Goal: Check status: Check status

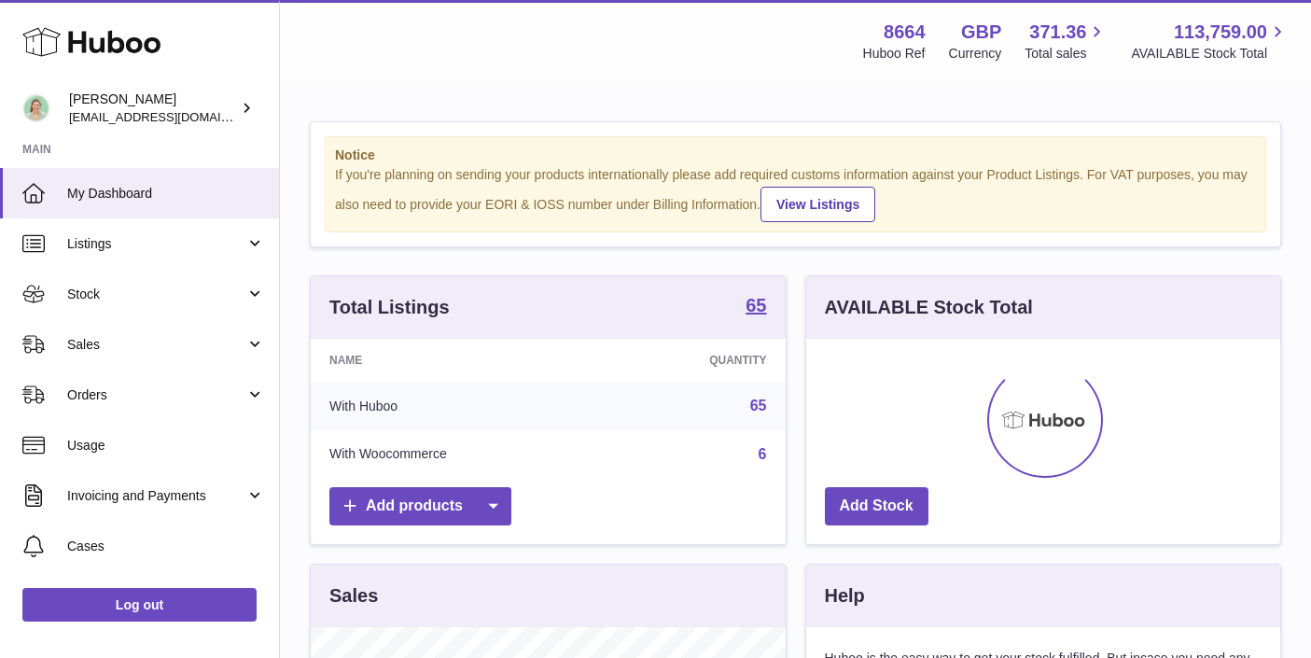
scroll to position [291, 474]
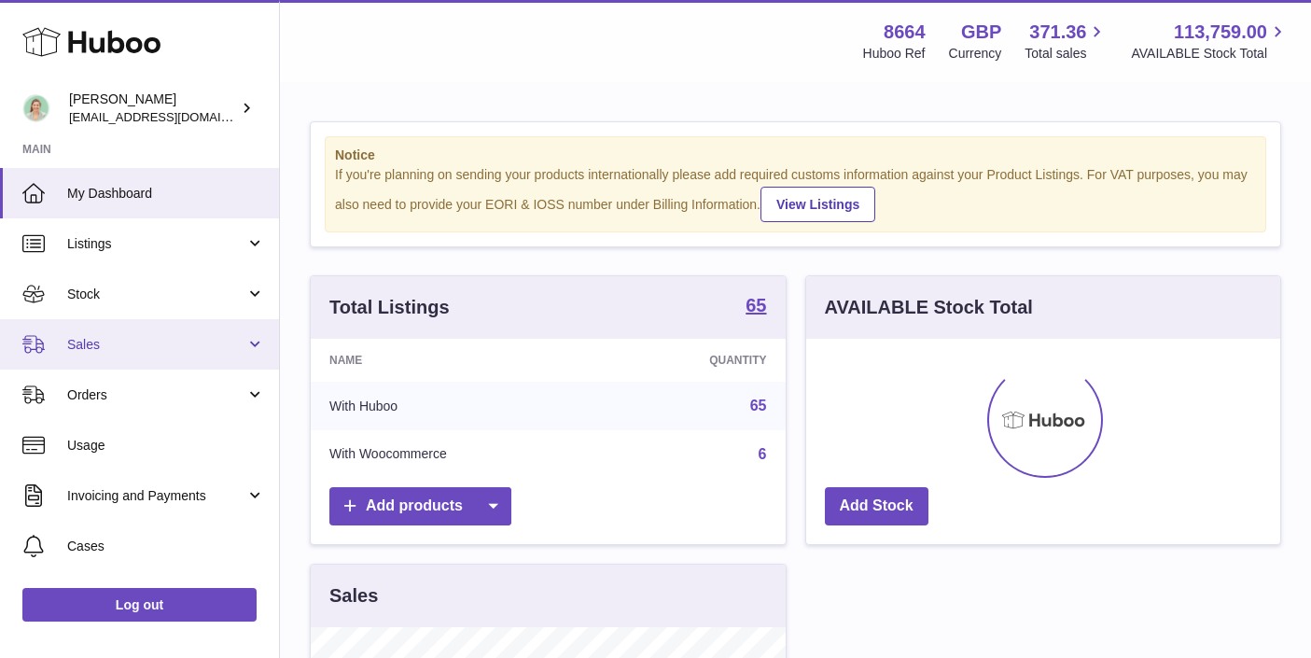
click at [105, 338] on span "Sales" at bounding box center [156, 345] width 178 height 18
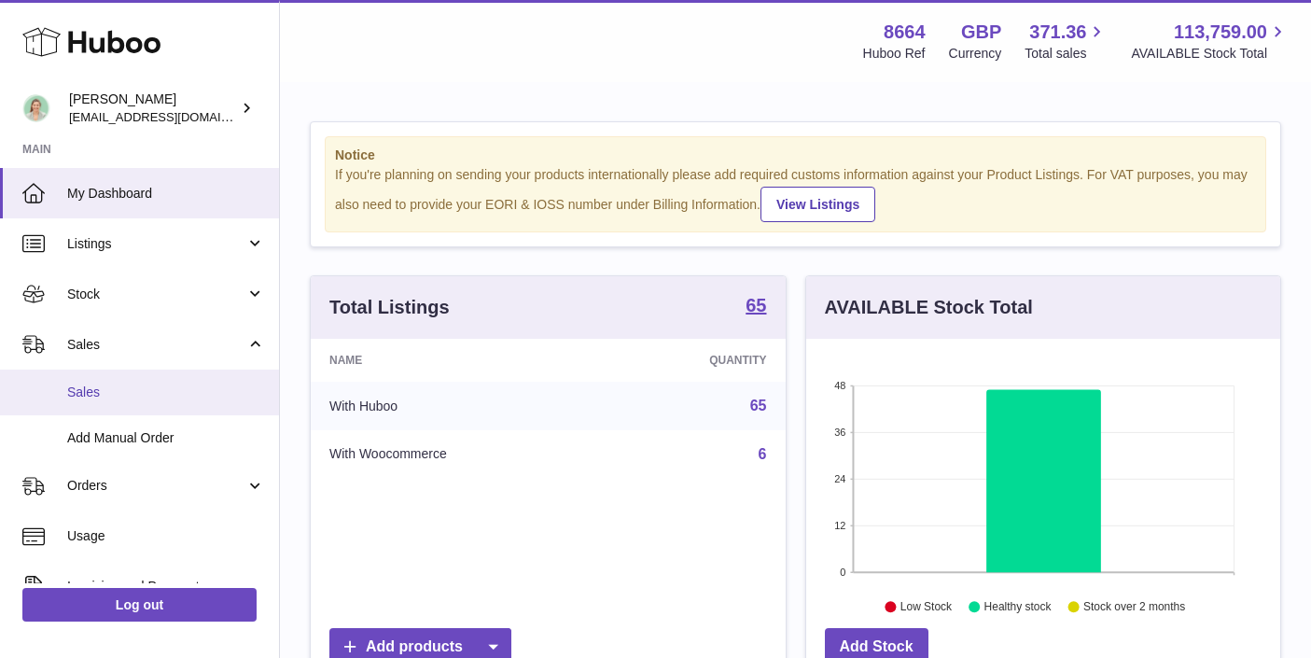
click at [101, 388] on span "Sales" at bounding box center [166, 392] width 198 height 18
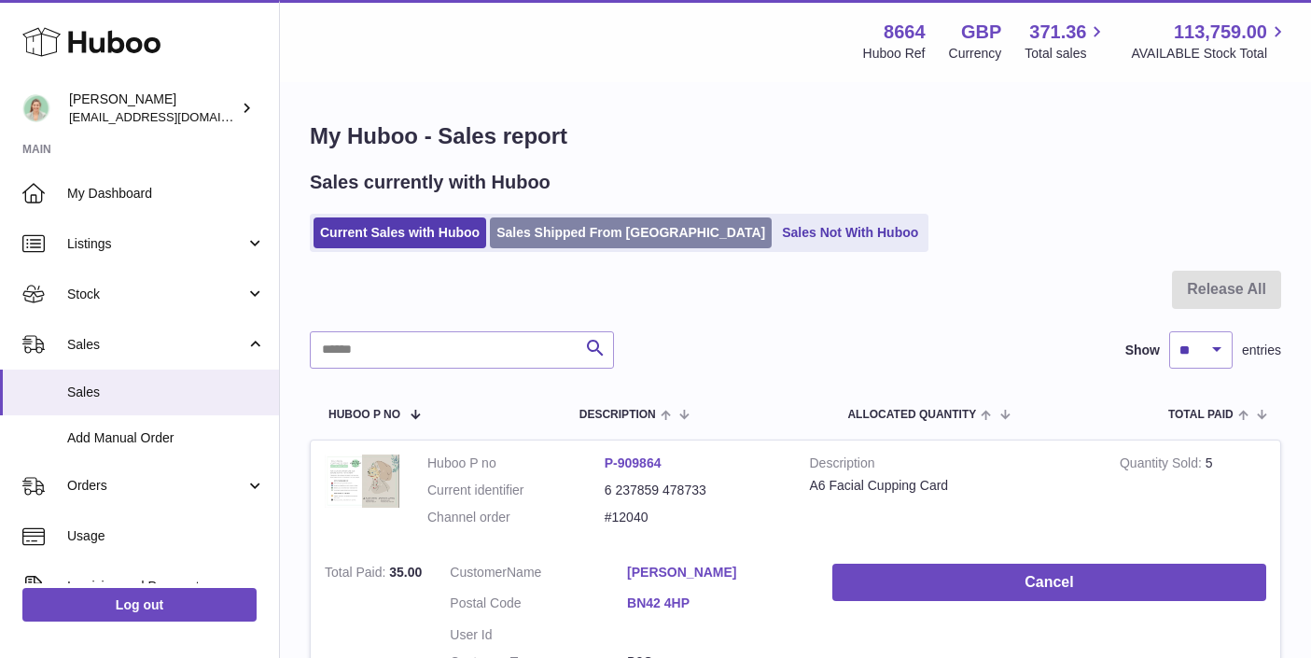
click at [591, 220] on link "Sales Shipped From Huboo" at bounding box center [631, 232] width 282 height 31
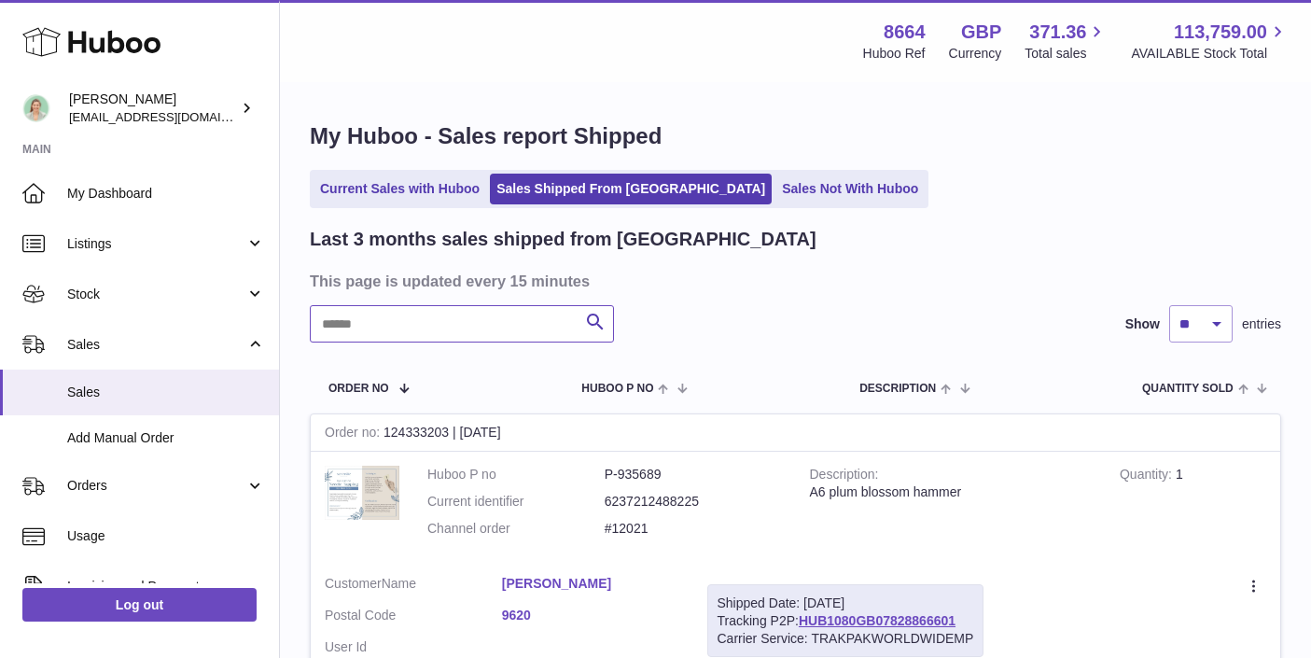
click at [441, 329] on input "text" at bounding box center [462, 323] width 304 height 37
paste input "*****"
type input "*****"
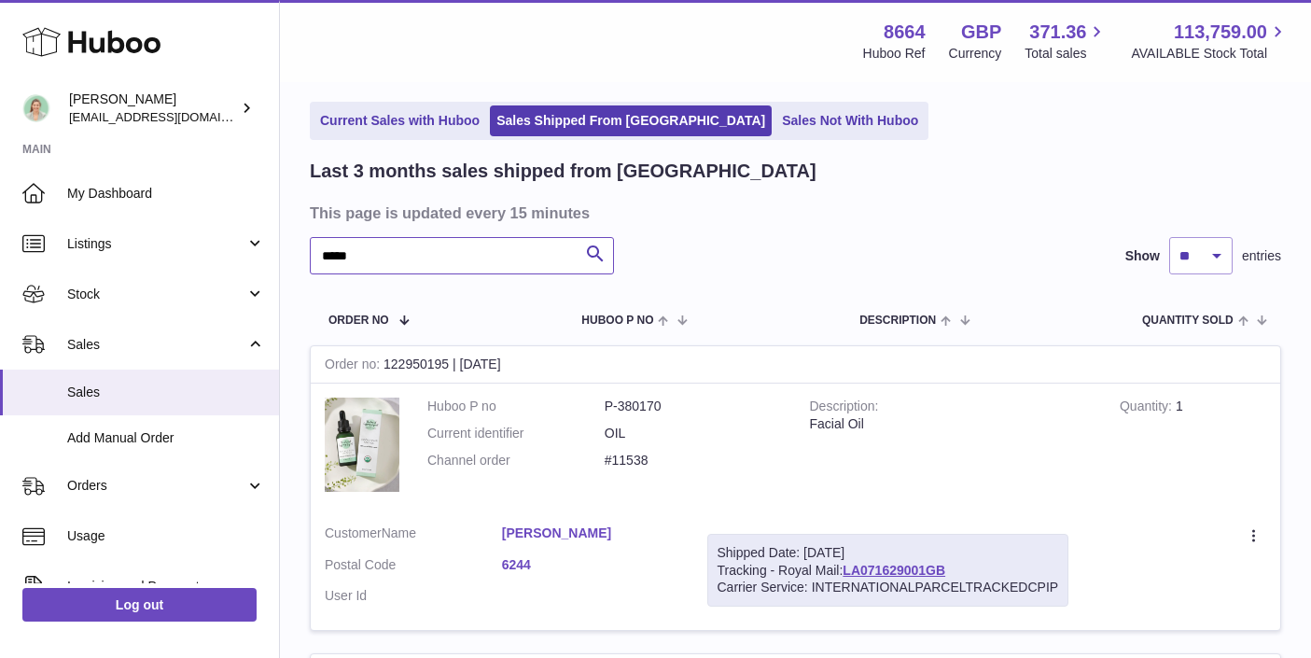
scroll to position [79, 0]
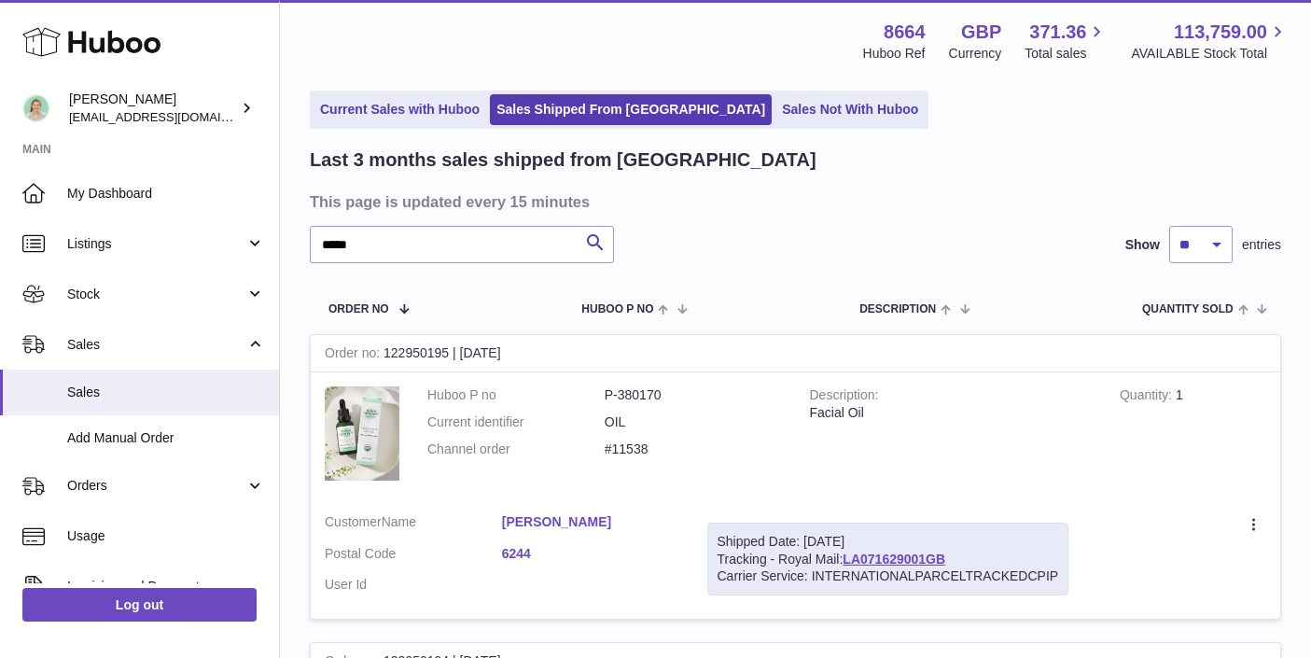
click at [567, 519] on link "Andrejka Lukac" at bounding box center [590, 522] width 177 height 18
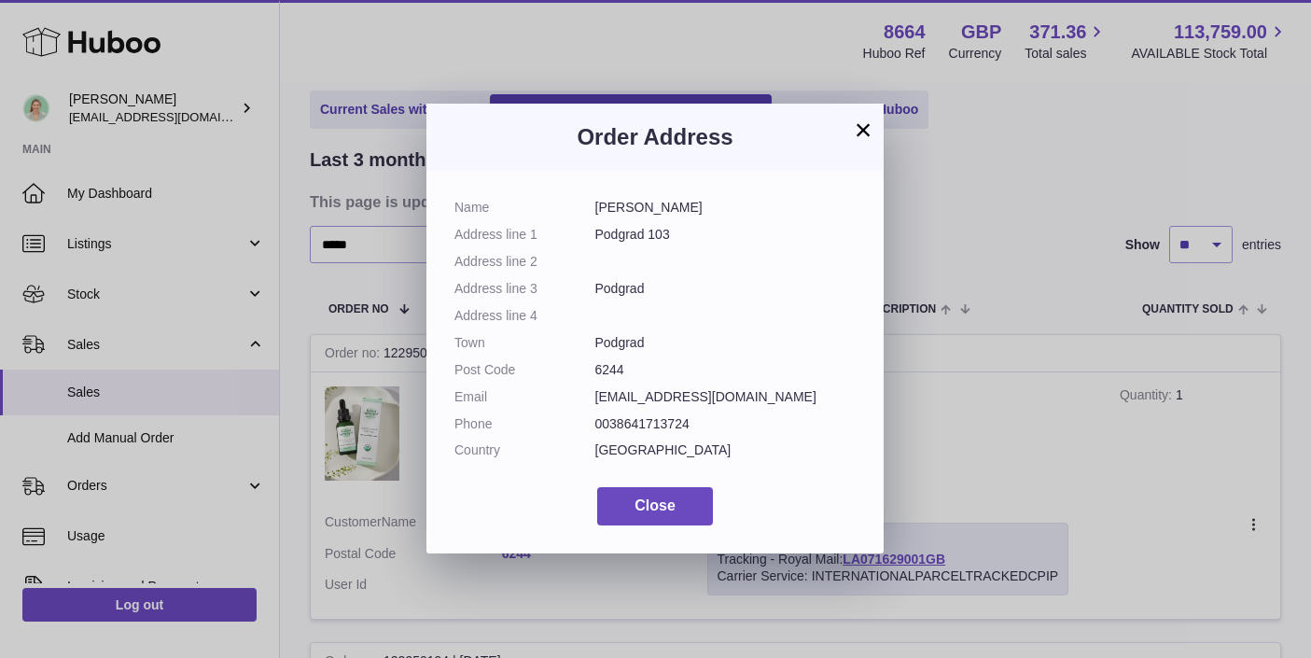
click at [854, 128] on button "×" at bounding box center [863, 130] width 22 height 22
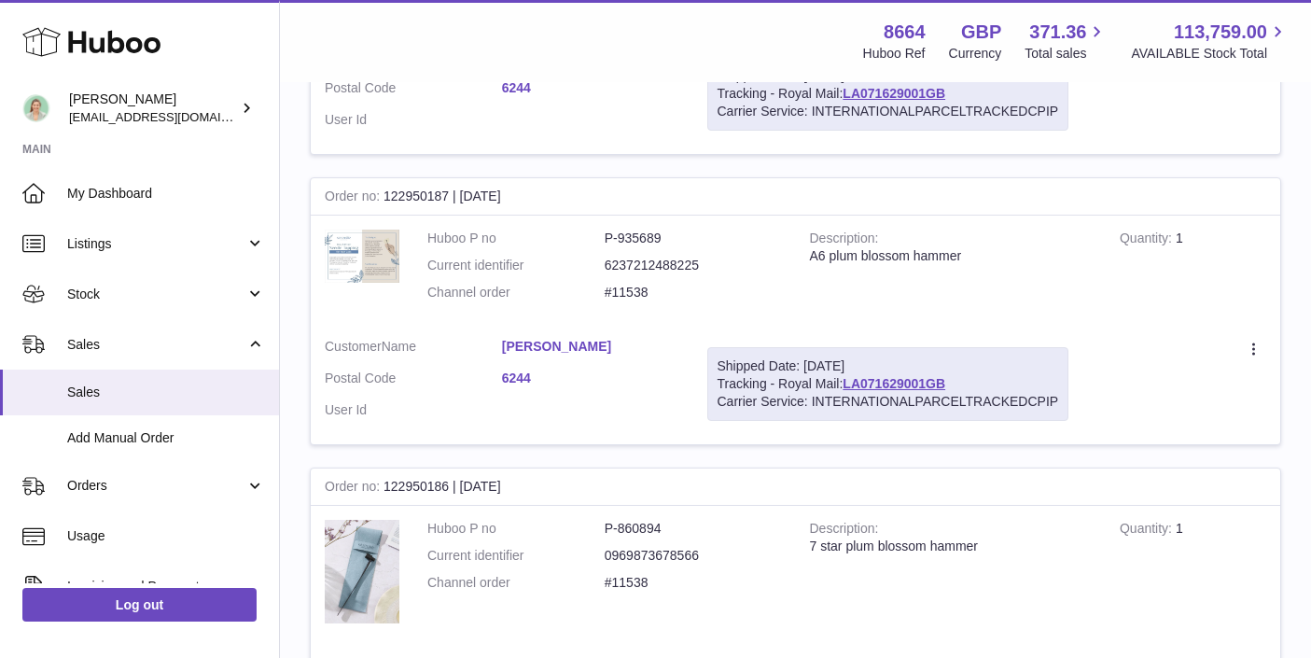
scroll to position [1972, 0]
